Goal: Use online tool/utility: Utilize a website feature to perform a specific function

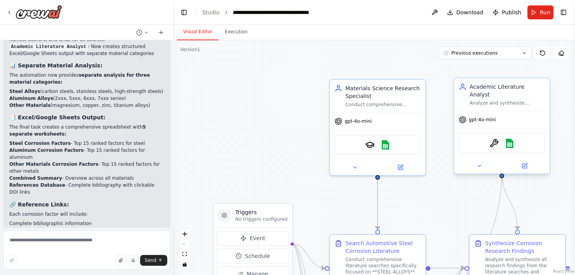
scroll to position [1997, 0]
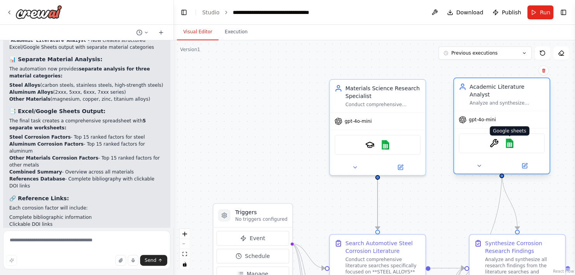
click at [510, 139] on img at bounding box center [509, 143] width 9 height 9
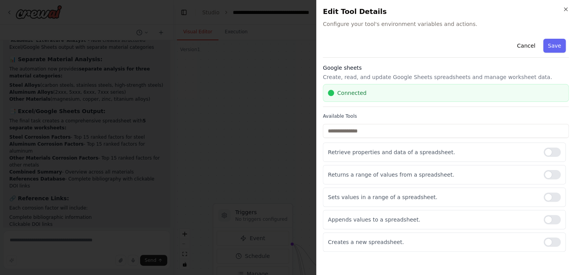
click at [567, 5] on div "Close Edit Tool Details Configure your tool's environment variables and actions…" at bounding box center [445, 137] width 259 height 275
click at [564, 13] on h2 "Edit Tool Details" at bounding box center [446, 11] width 246 height 11
click at [565, 9] on icon "button" at bounding box center [565, 9] width 6 height 6
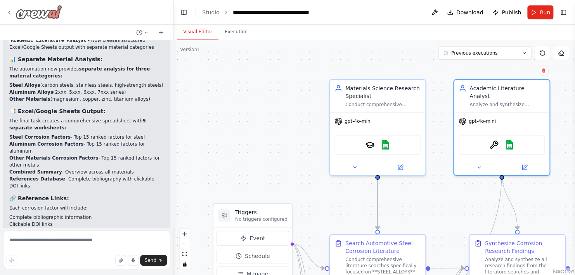
click at [10, 12] on icon at bounding box center [9, 12] width 6 height 6
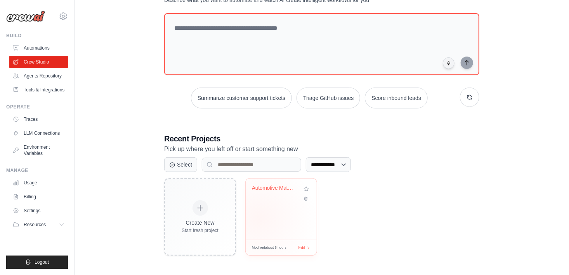
click at [267, 207] on div "Automotive Materials Corrosion Rese..." at bounding box center [281, 209] width 71 height 61
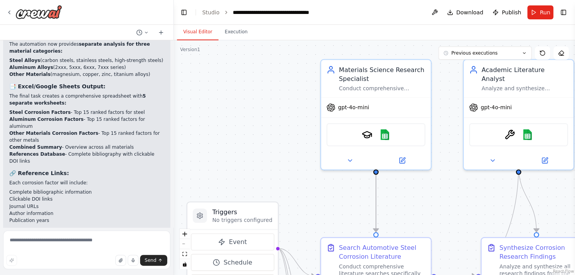
scroll to position [1997, 0]
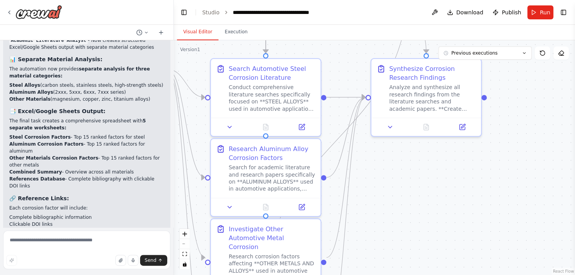
drag, startPoint x: 270, startPoint y: 147, endPoint x: 178, endPoint y: -2, distance: 175.3
click at [178, 0] on html "I want to create an agents to automatically search all literature and research …" at bounding box center [287, 137] width 575 height 275
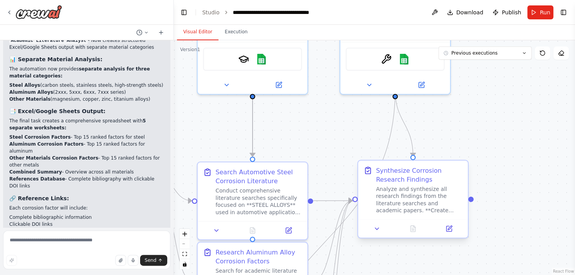
drag, startPoint x: 463, startPoint y: 151, endPoint x: 464, endPoint y: 223, distance: 71.8
click at [454, 261] on div ".deletable-edge-delete-btn { width: 20px; height: 20px; border: 0px solid #ffff…" at bounding box center [374, 157] width 401 height 235
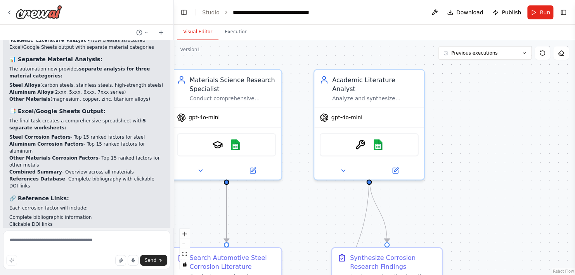
drag, startPoint x: 513, startPoint y: 137, endPoint x: 486, endPoint y: 222, distance: 89.8
click at [486, 222] on div ".deletable-edge-delete-btn { width: 20px; height: 20px; border: 0px solid #ffff…" at bounding box center [374, 157] width 401 height 235
click at [379, 138] on img at bounding box center [377, 143] width 11 height 11
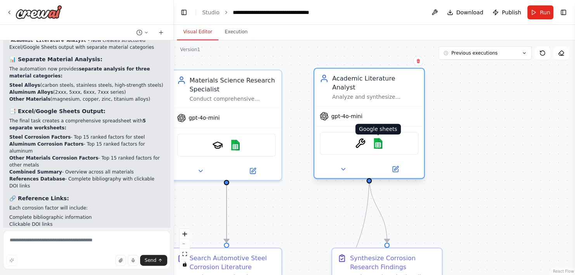
click at [380, 138] on img at bounding box center [377, 143] width 11 height 11
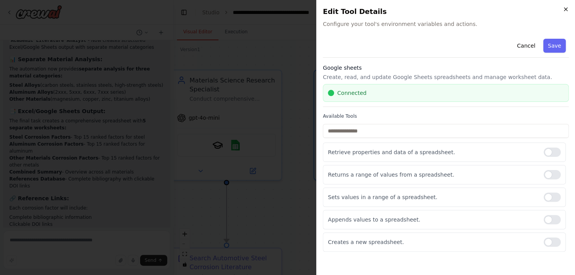
click at [564, 8] on icon "button" at bounding box center [565, 9] width 3 height 3
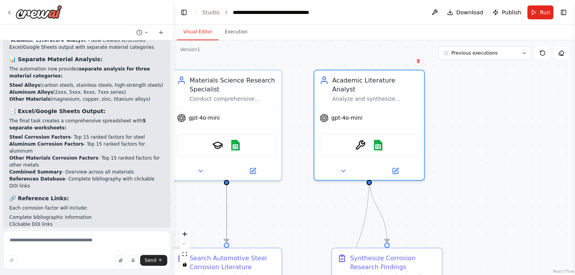
click at [476, 131] on div ".deletable-edge-delete-btn { width: 20px; height: 20px; border: 0px solid #ffff…" at bounding box center [374, 157] width 401 height 235
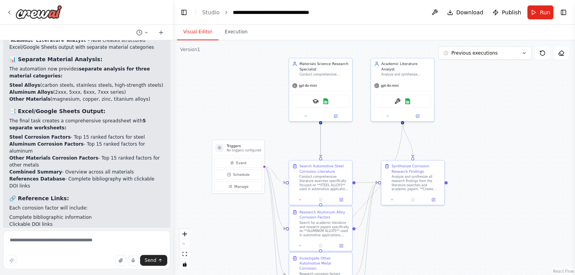
drag, startPoint x: 458, startPoint y: 197, endPoint x: 450, endPoint y: 105, distance: 92.7
click at [450, 105] on div ".deletable-edge-delete-btn { width: 20px; height: 20px; border: 0px solid #ffff…" at bounding box center [374, 157] width 401 height 235
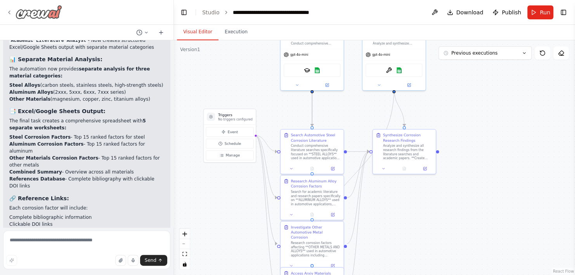
click at [9, 11] on icon at bounding box center [10, 12] width 2 height 3
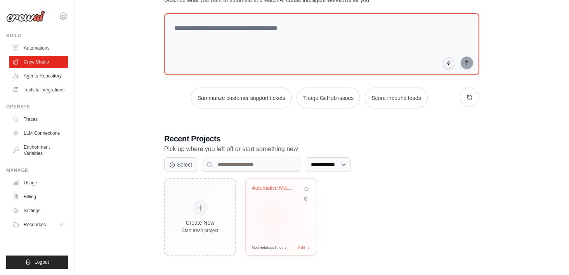
click at [273, 216] on div "Automotive Materials Corrosion Rese..." at bounding box center [281, 209] width 71 height 61
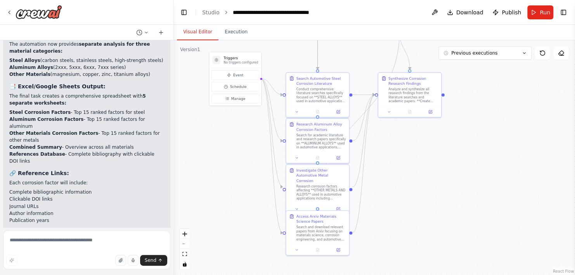
drag, startPoint x: 405, startPoint y: 204, endPoint x: 346, endPoint y: 51, distance: 164.5
click at [346, 51] on div ".deletable-edge-delete-btn { width: 20px; height: 20px; border: 0px solid #ffff…" at bounding box center [374, 157] width 401 height 235
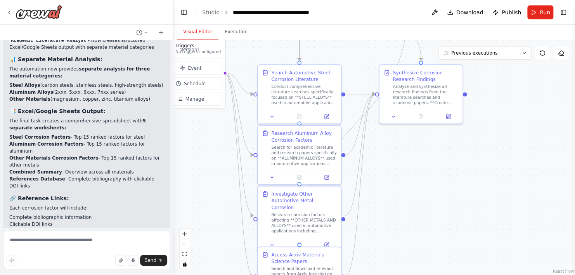
click at [537, 21] on header "**********" at bounding box center [374, 12] width 401 height 25
click at [537, 16] on button "Run" at bounding box center [540, 12] width 26 height 14
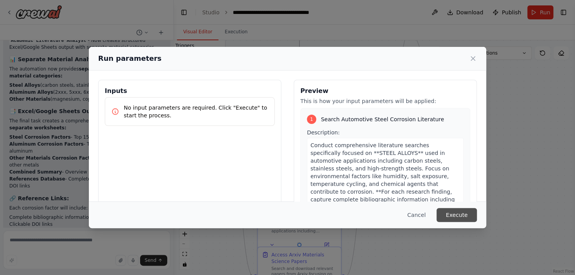
click at [456, 218] on button "Execute" at bounding box center [456, 215] width 40 height 14
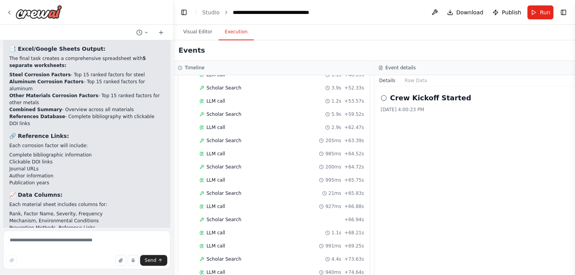
scroll to position [1821, 0]
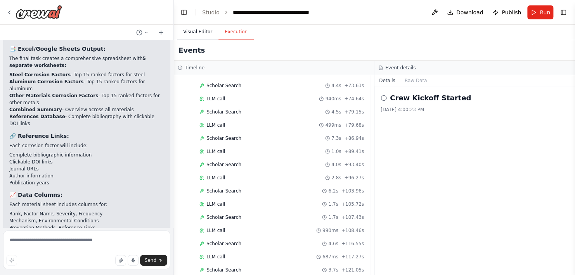
click at [205, 30] on button "Visual Editor" at bounding box center [198, 32] width 42 height 16
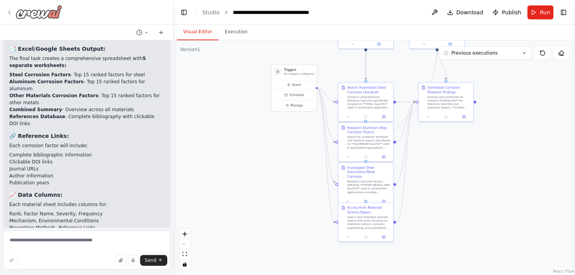
drag, startPoint x: 15, startPoint y: 6, endPoint x: 21, endPoint y: 5, distance: 6.2
click at [16, 5] on img at bounding box center [39, 12] width 47 height 14
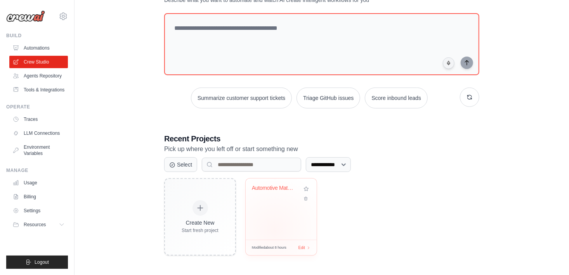
click at [274, 229] on div "Automotive Materials Corrosion Rese..." at bounding box center [281, 209] width 71 height 61
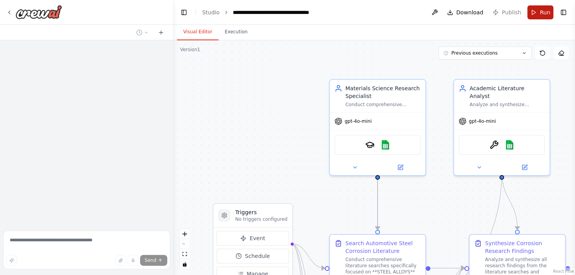
click at [536, 9] on button "Run" at bounding box center [540, 12] width 26 height 14
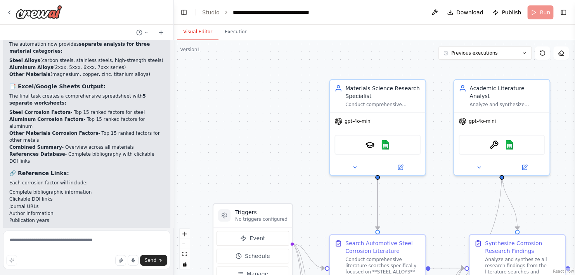
scroll to position [1997, 0]
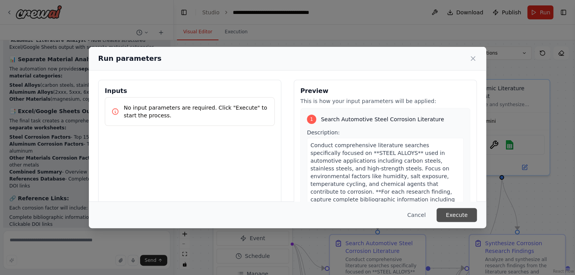
click at [452, 220] on button "Execute" at bounding box center [456, 215] width 40 height 14
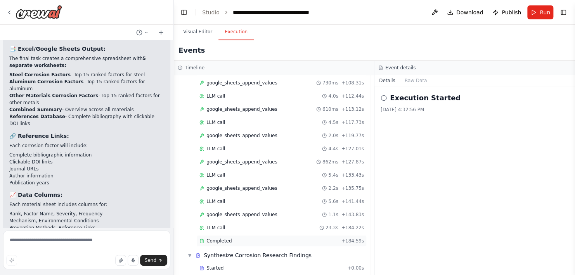
scroll to position [1684, 0]
